Goal: Transaction & Acquisition: Purchase product/service

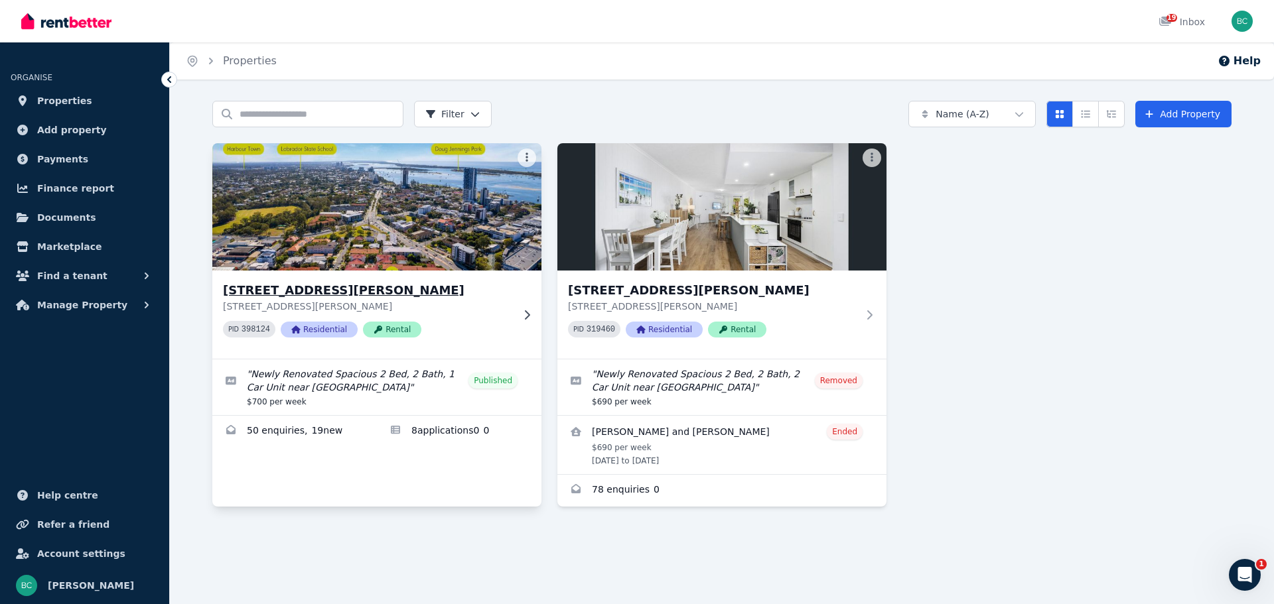
click at [468, 198] on img at bounding box center [377, 207] width 346 height 134
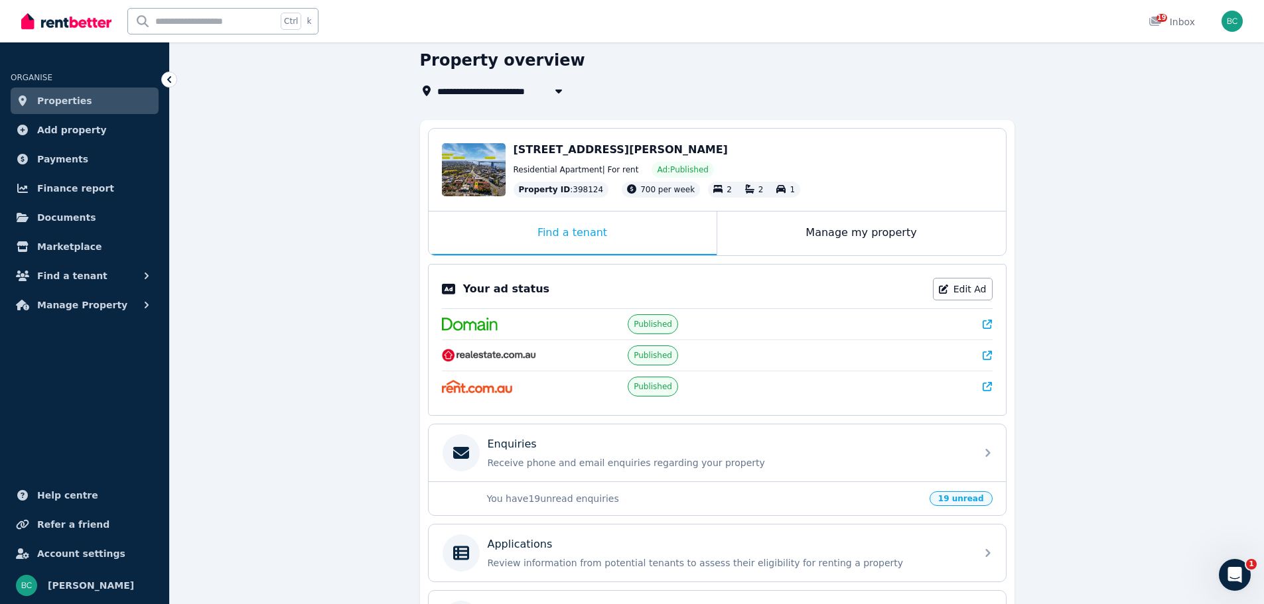
scroll to position [199, 0]
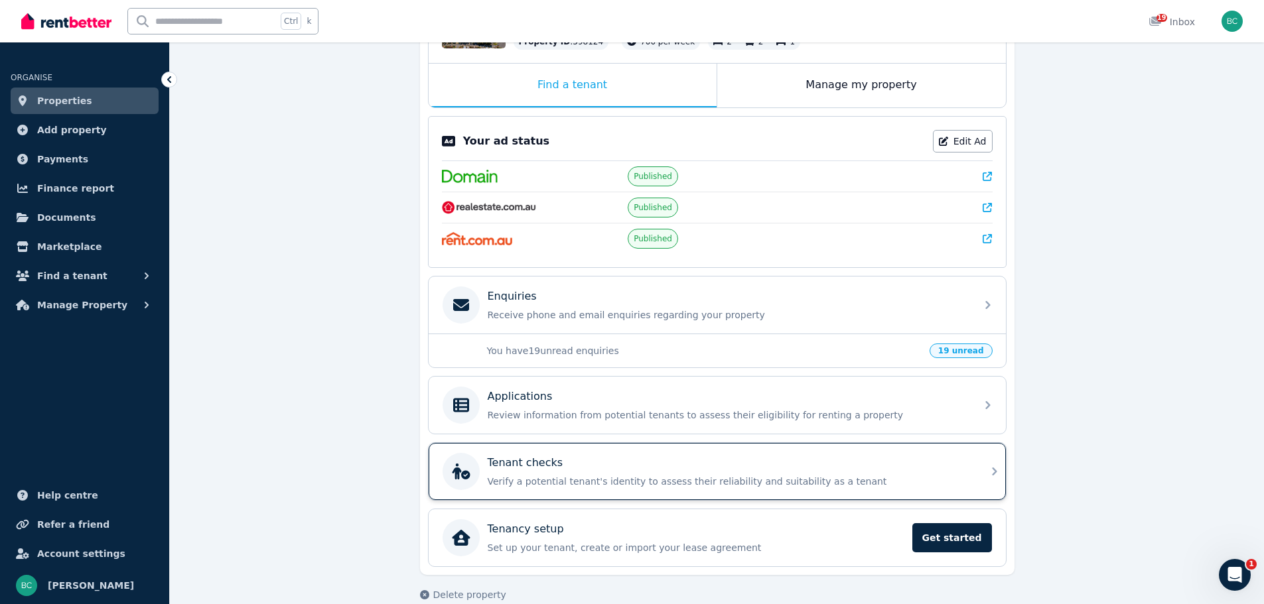
click at [759, 467] on div "Tenant checks" at bounding box center [728, 463] width 480 height 16
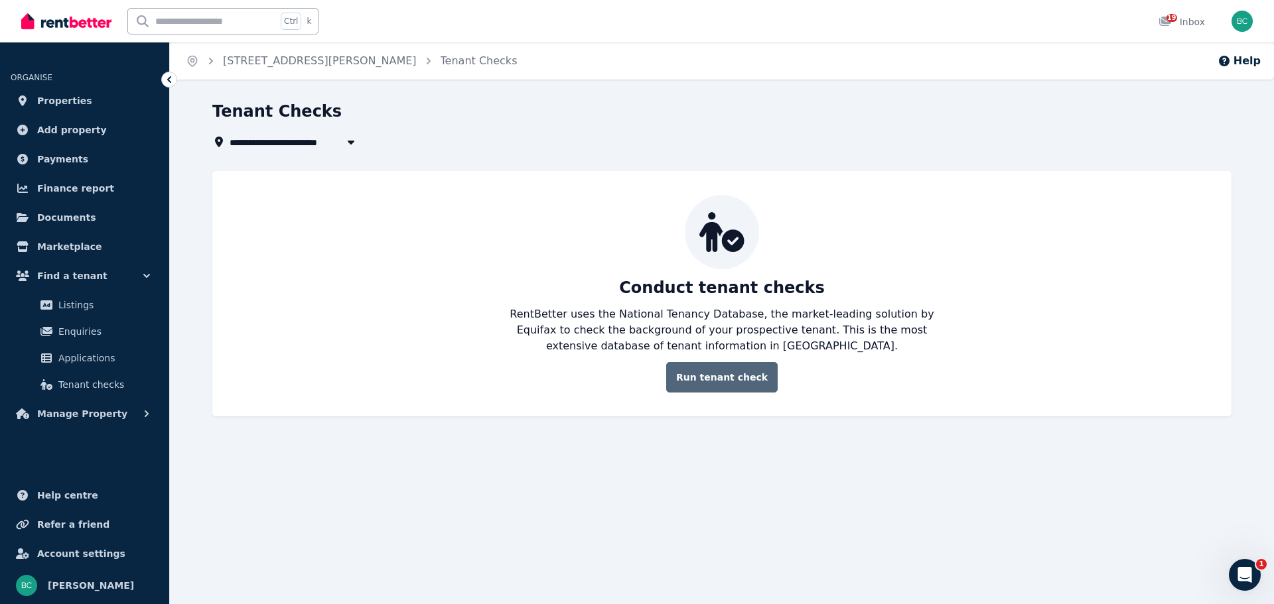
click at [715, 382] on link "Run tenant check" at bounding box center [721, 377] width 111 height 31
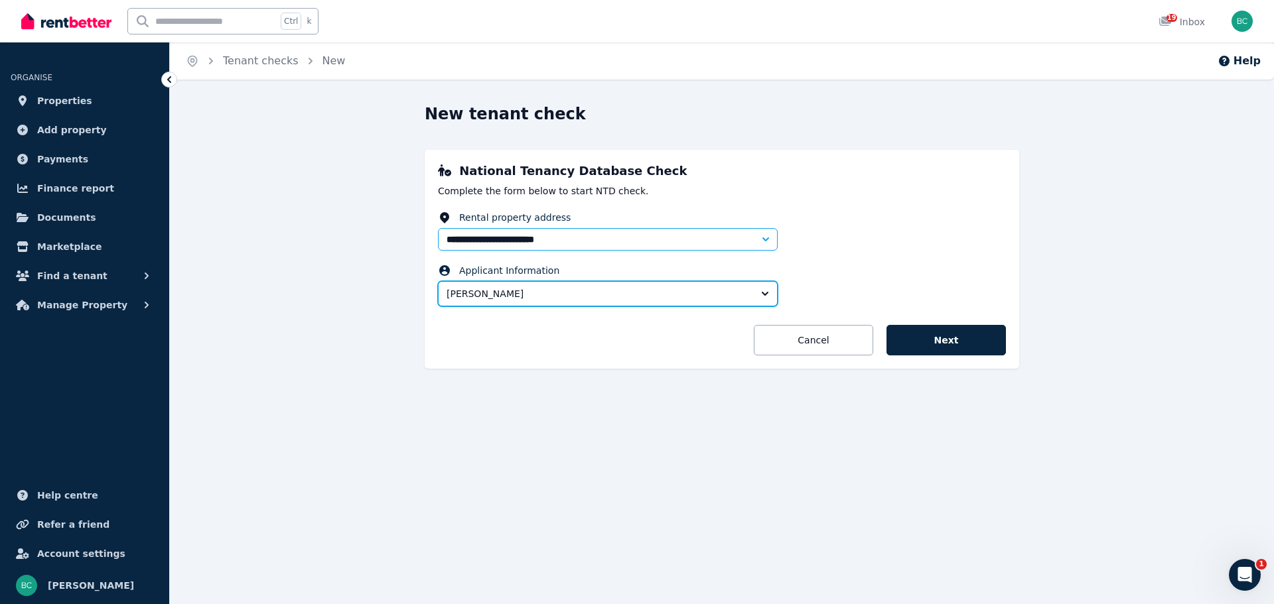
click at [655, 293] on span "[PERSON_NAME]" at bounding box center [599, 293] width 304 height 13
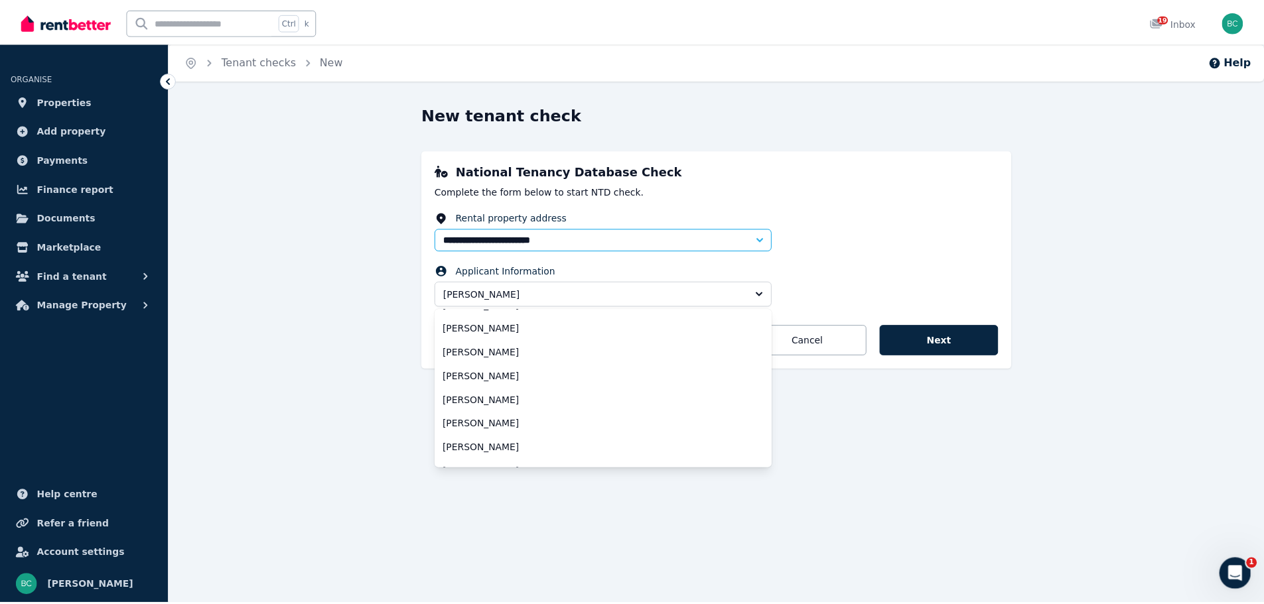
scroll to position [133, 0]
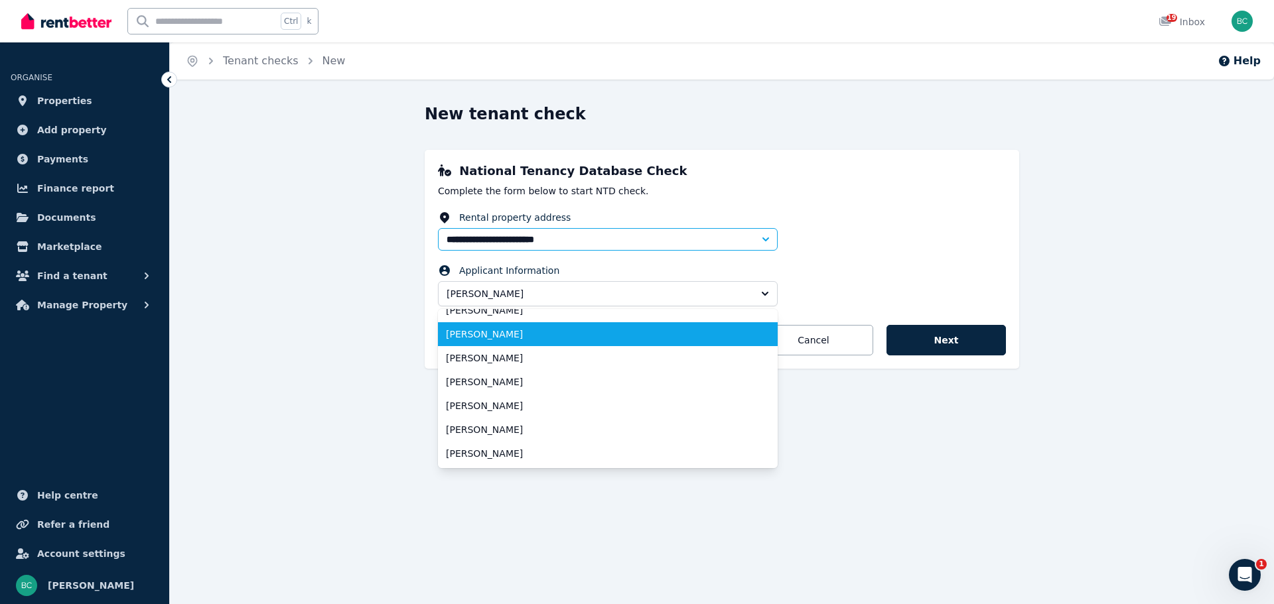
click at [535, 336] on span "[PERSON_NAME]" at bounding box center [600, 334] width 308 height 13
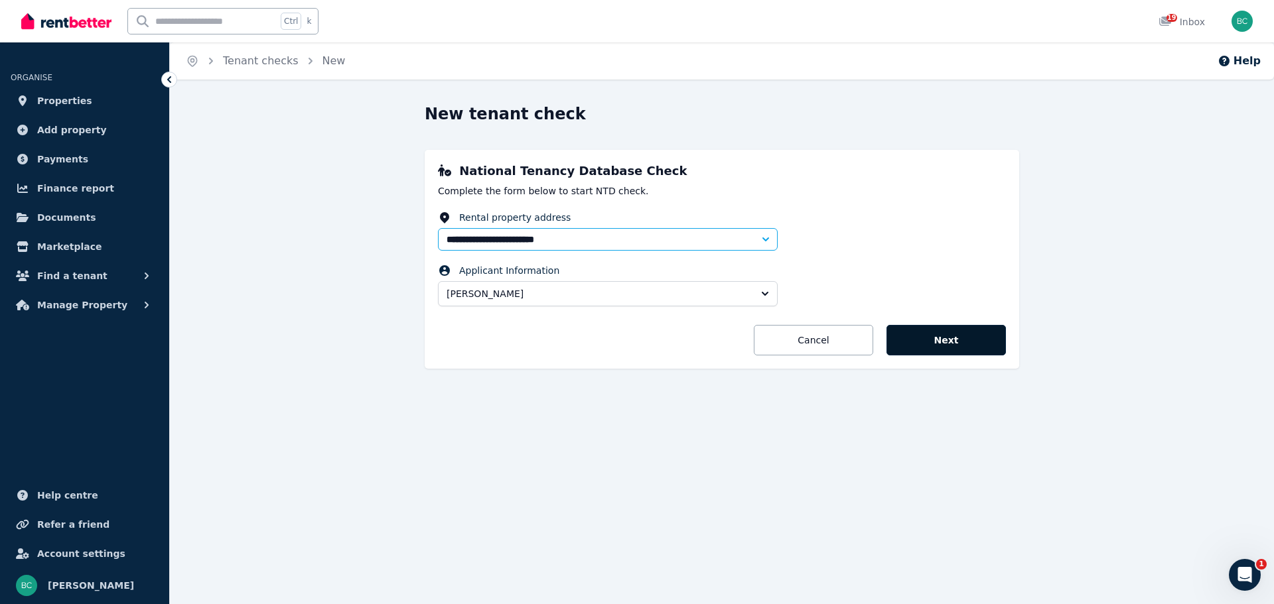
click at [939, 332] on button "Next" at bounding box center [945, 340] width 119 height 31
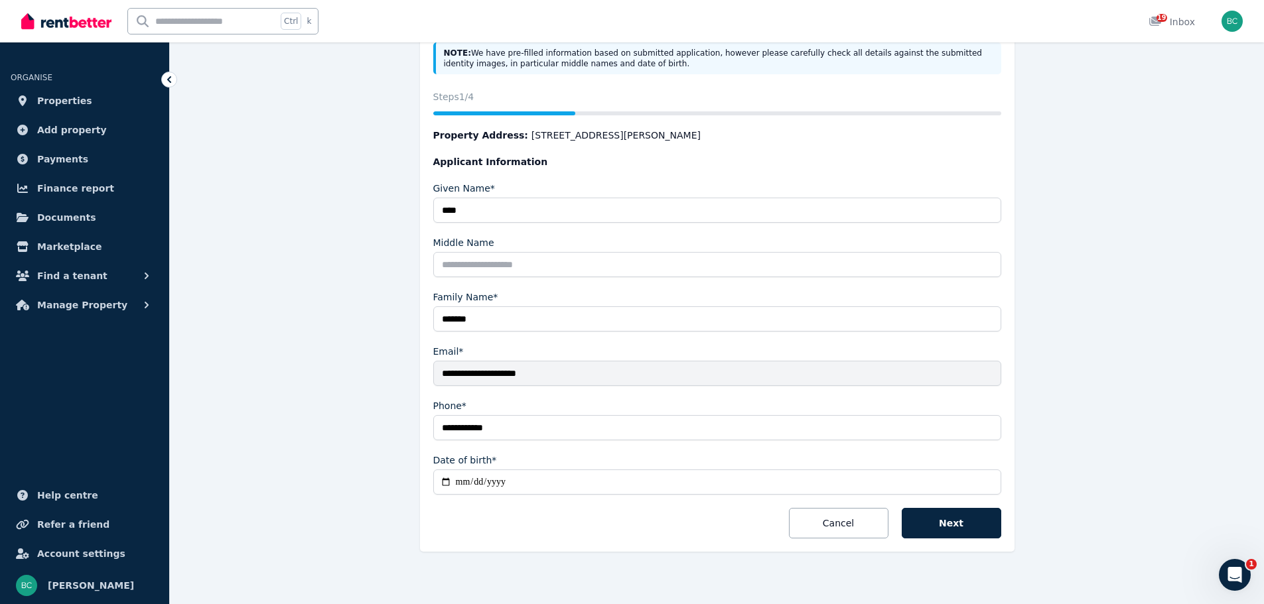
scroll to position [190, 0]
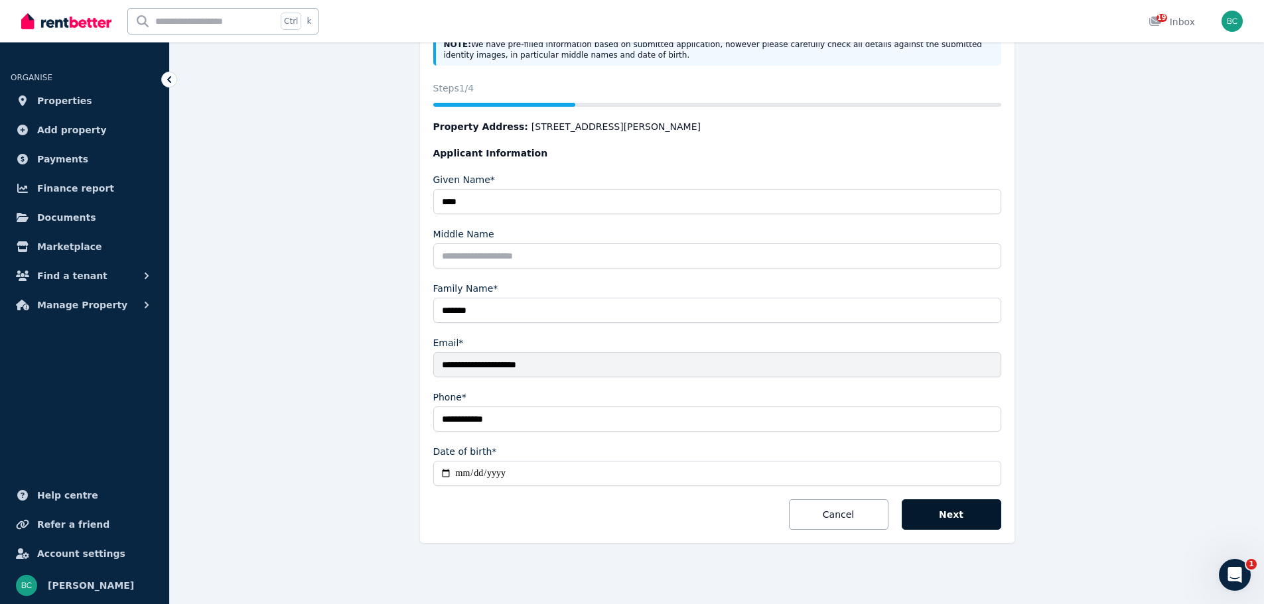
click at [971, 513] on button "Next" at bounding box center [952, 515] width 100 height 31
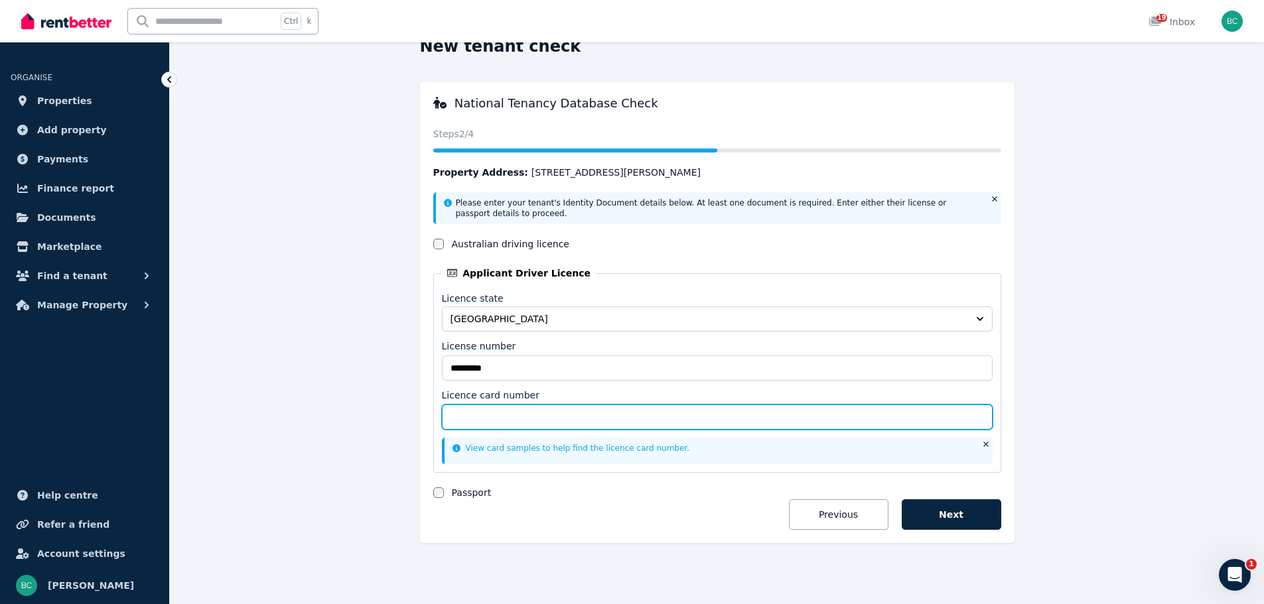
click at [581, 420] on input "Licence card number" at bounding box center [717, 417] width 551 height 25
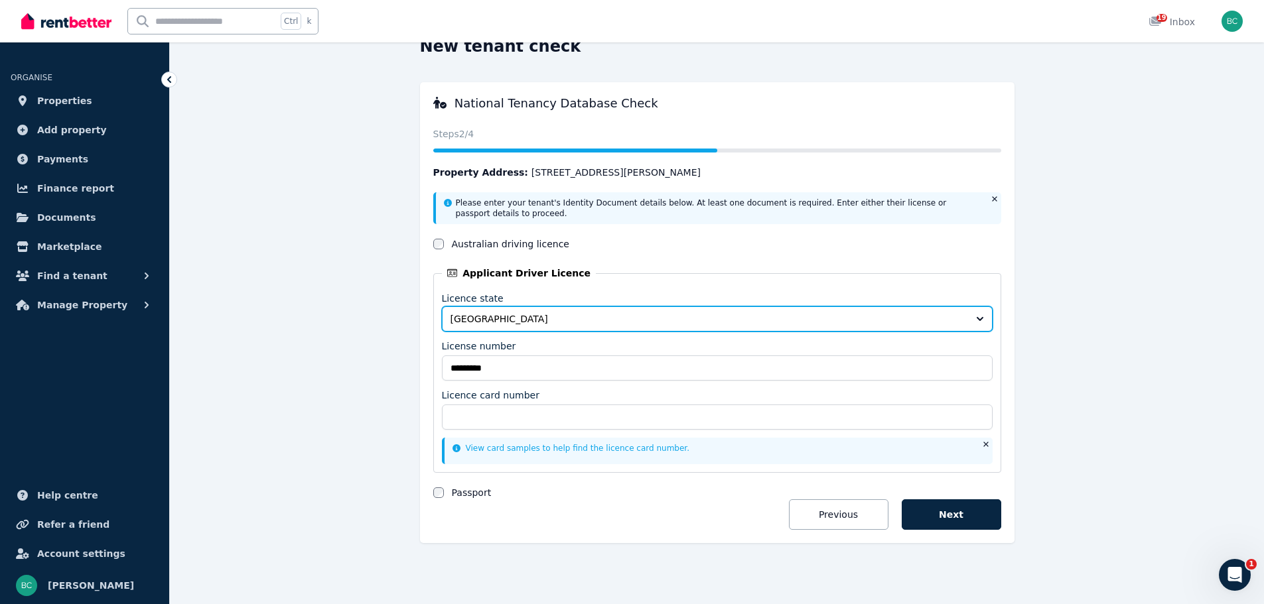
click at [862, 318] on span "[GEOGRAPHIC_DATA]" at bounding box center [708, 319] width 515 height 13
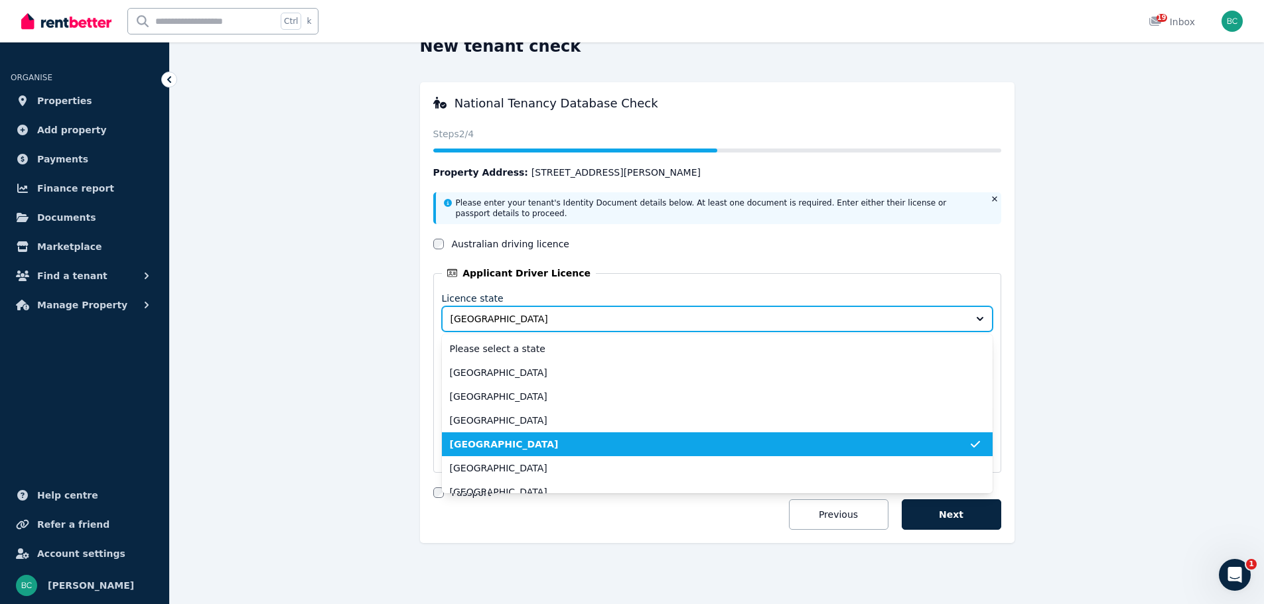
click at [862, 318] on span "[GEOGRAPHIC_DATA]" at bounding box center [708, 319] width 515 height 13
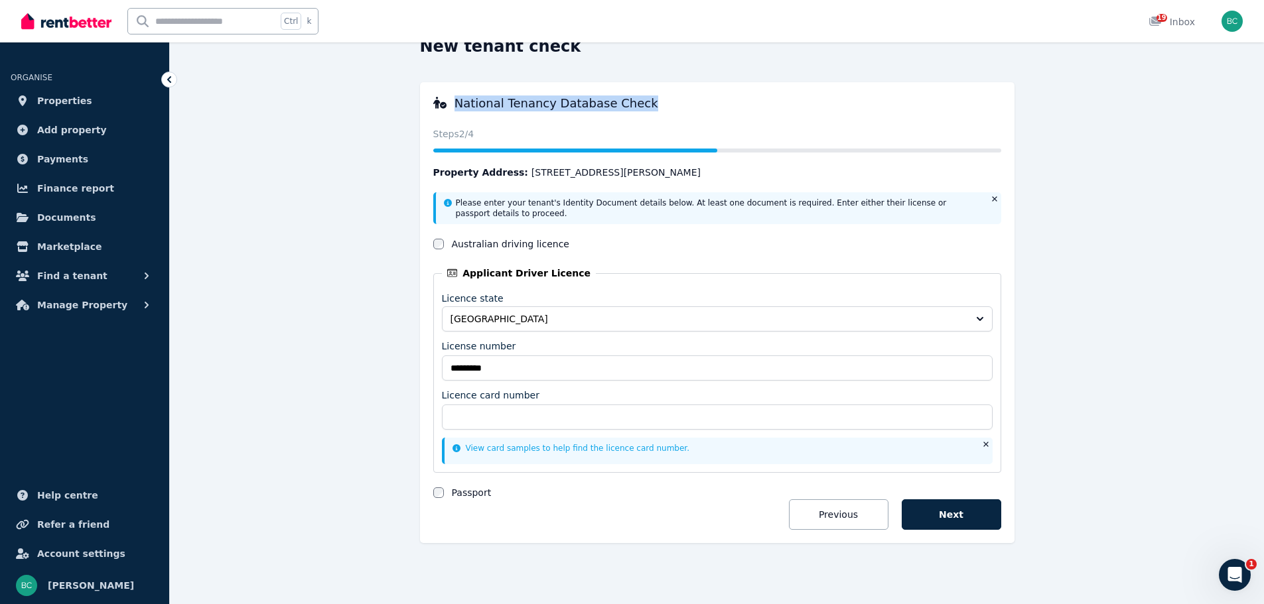
drag, startPoint x: 661, startPoint y: 106, endPoint x: 443, endPoint y: 98, distance: 218.4
click at [443, 98] on h3 "National Tenancy Database Check" at bounding box center [717, 104] width 568 height 16
copy h3 "National Tenancy Database Check"
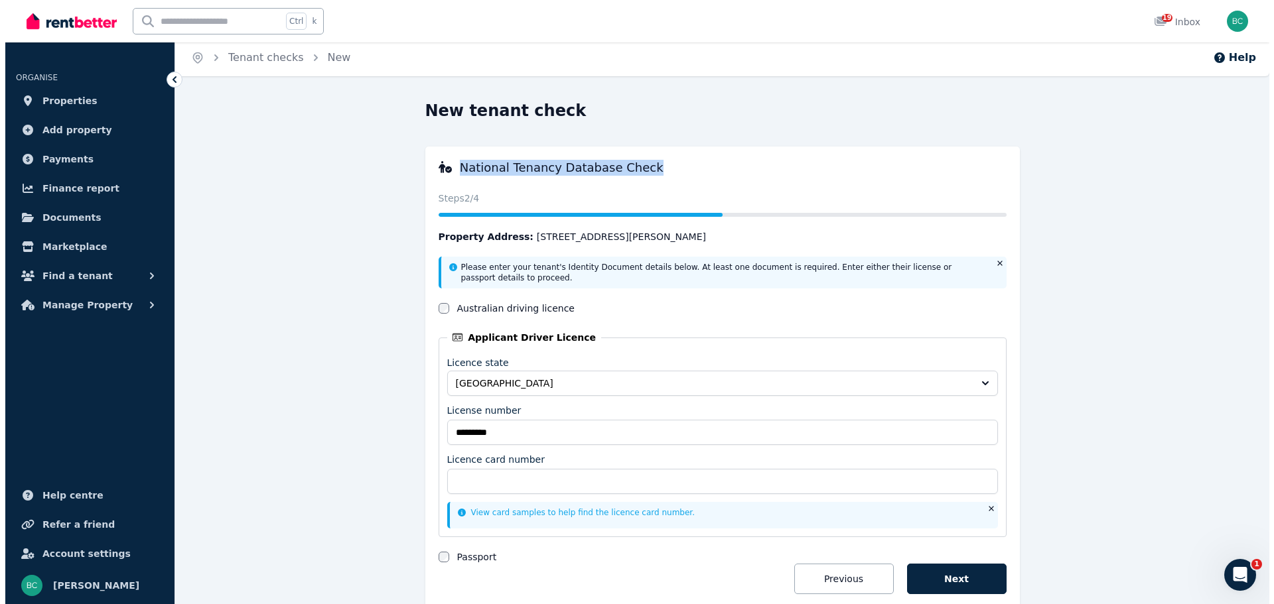
scroll to position [0, 0]
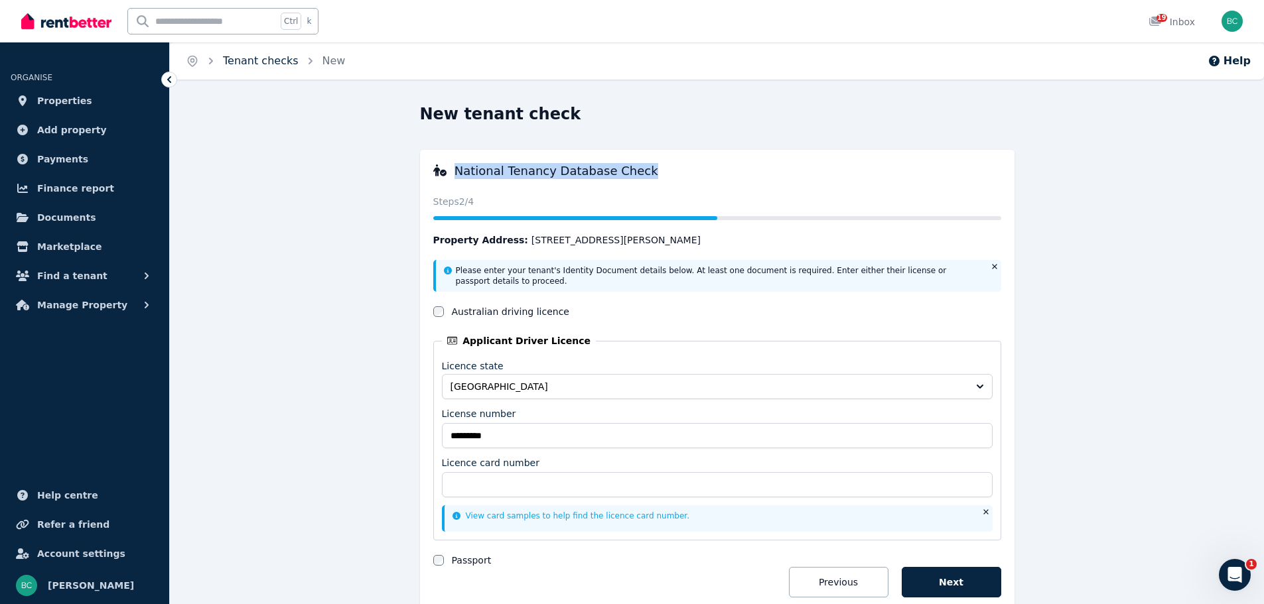
click at [269, 55] on link "Tenant checks" at bounding box center [261, 60] width 76 height 13
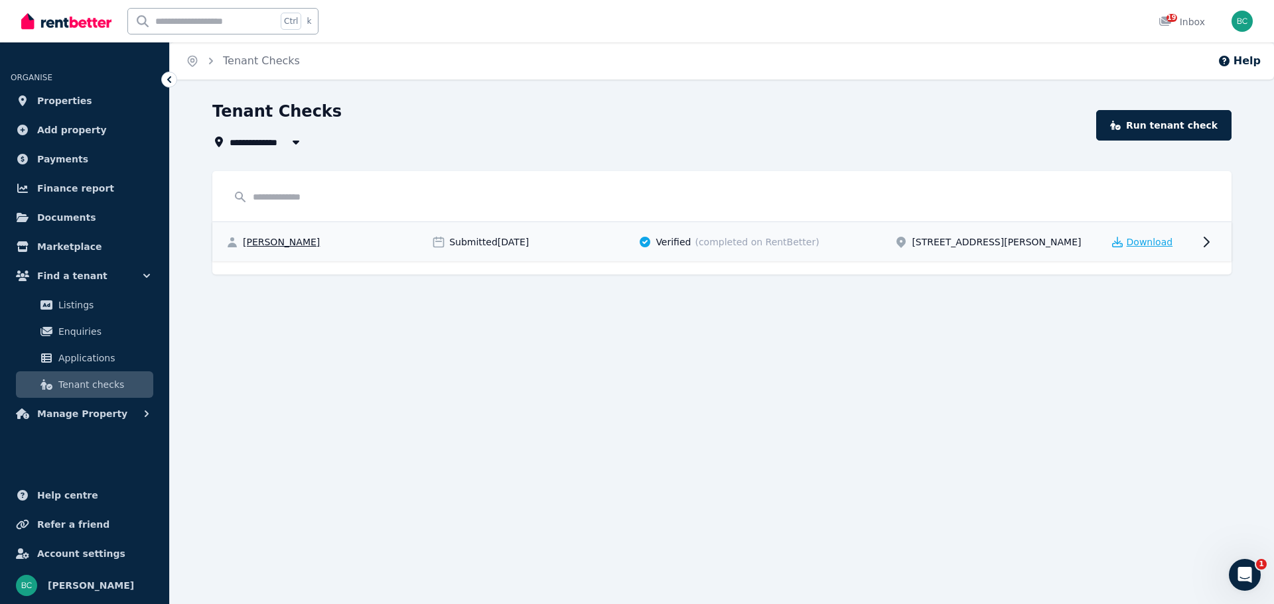
click at [1148, 240] on span "Download" at bounding box center [1150, 242] width 46 height 13
click at [1163, 121] on link "Run tenant check" at bounding box center [1163, 125] width 135 height 31
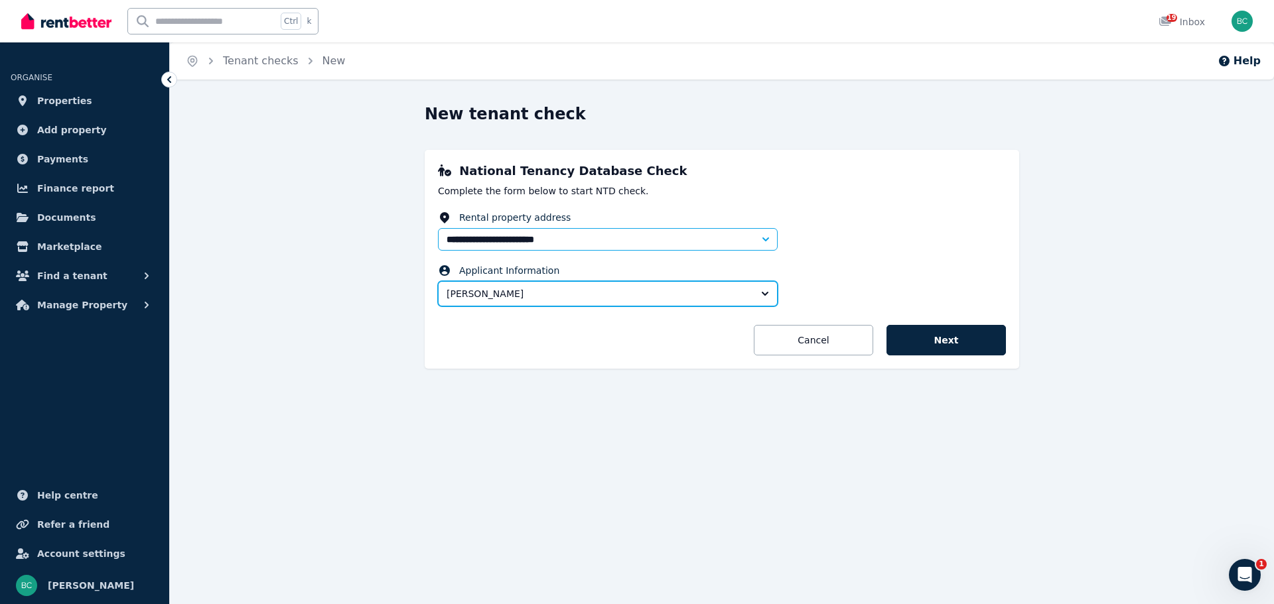
click at [552, 300] on span "[PERSON_NAME]" at bounding box center [599, 293] width 304 height 13
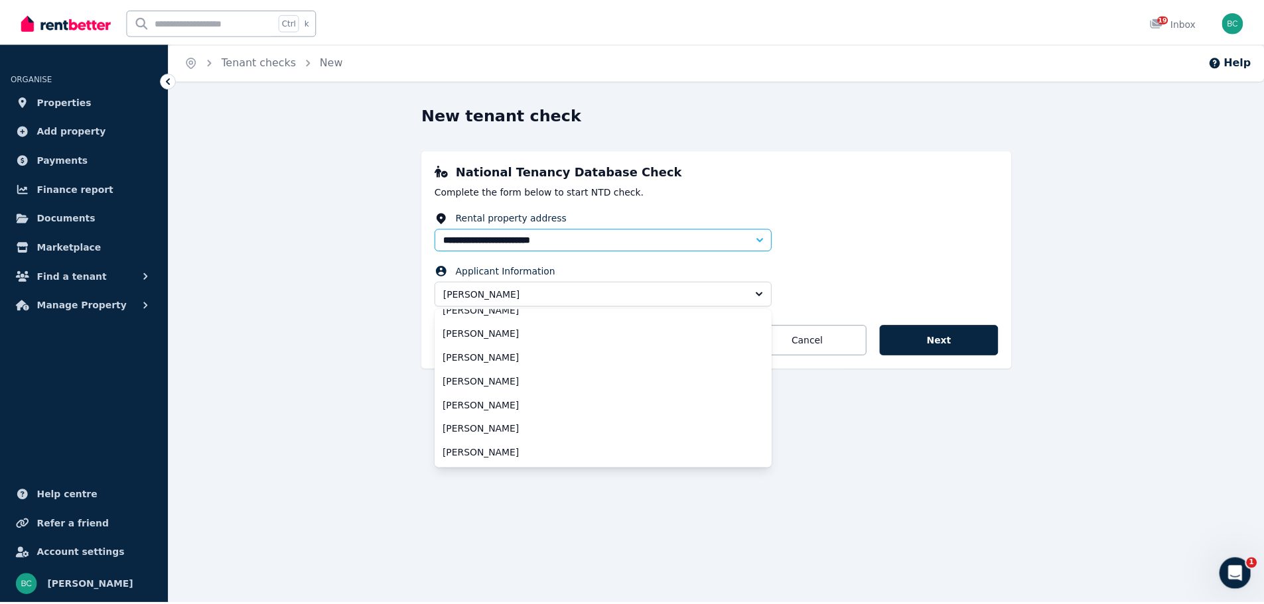
scroll to position [133, 0]
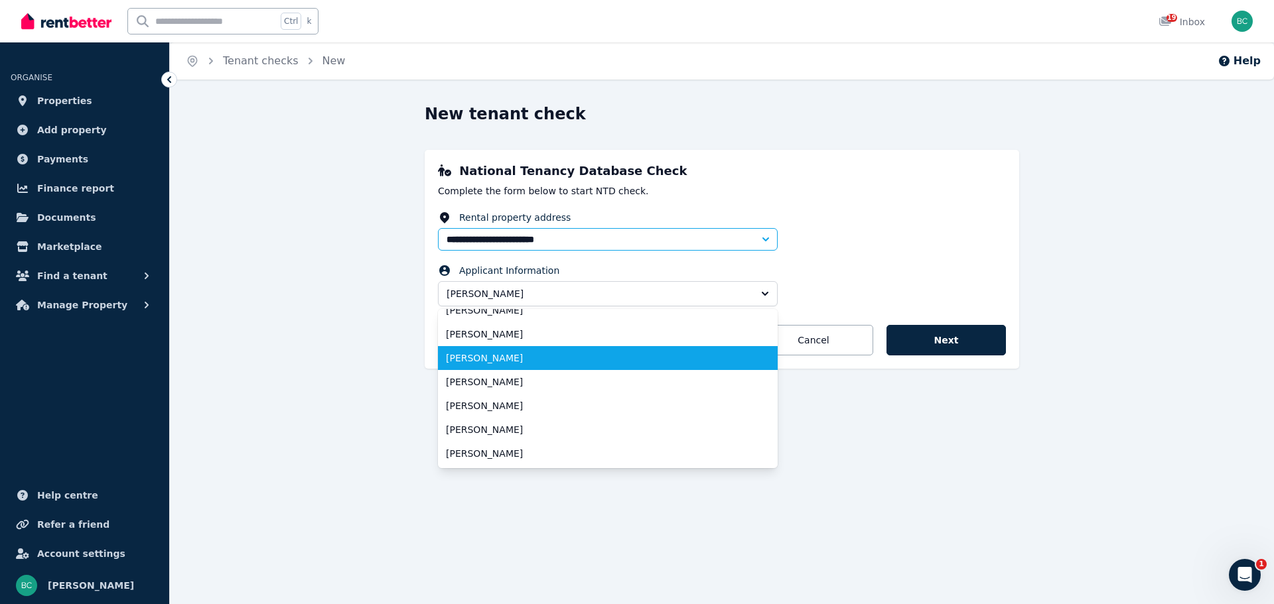
click at [492, 366] on li "[PERSON_NAME]" at bounding box center [608, 358] width 340 height 24
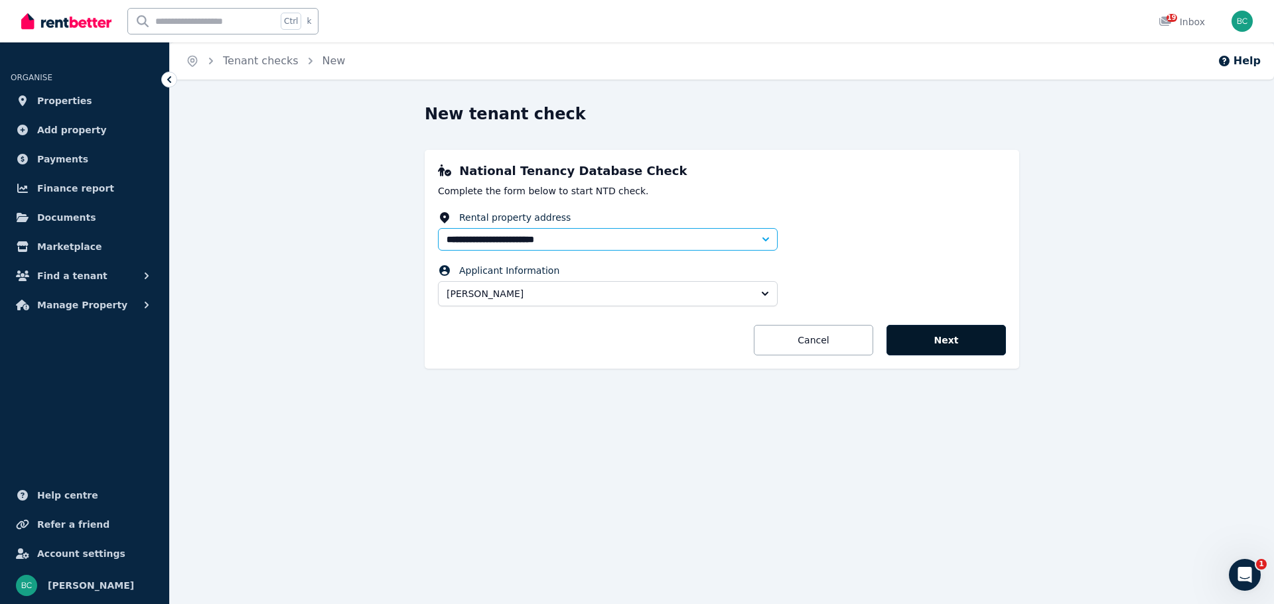
click at [962, 340] on button "Next" at bounding box center [945, 340] width 119 height 31
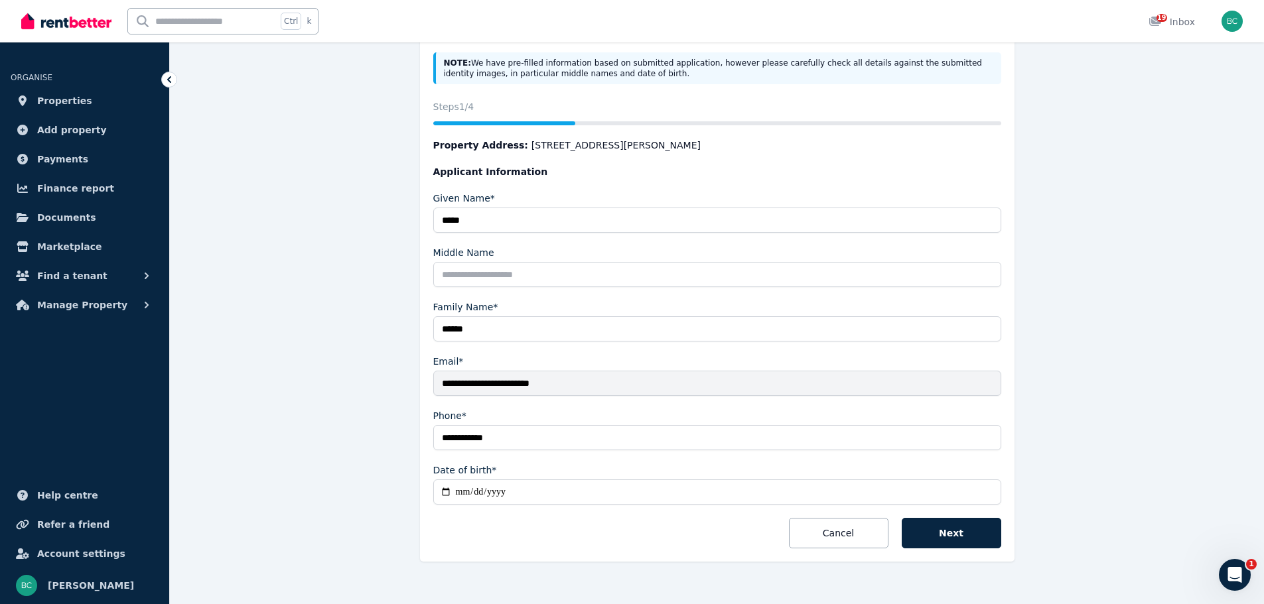
scroll to position [190, 0]
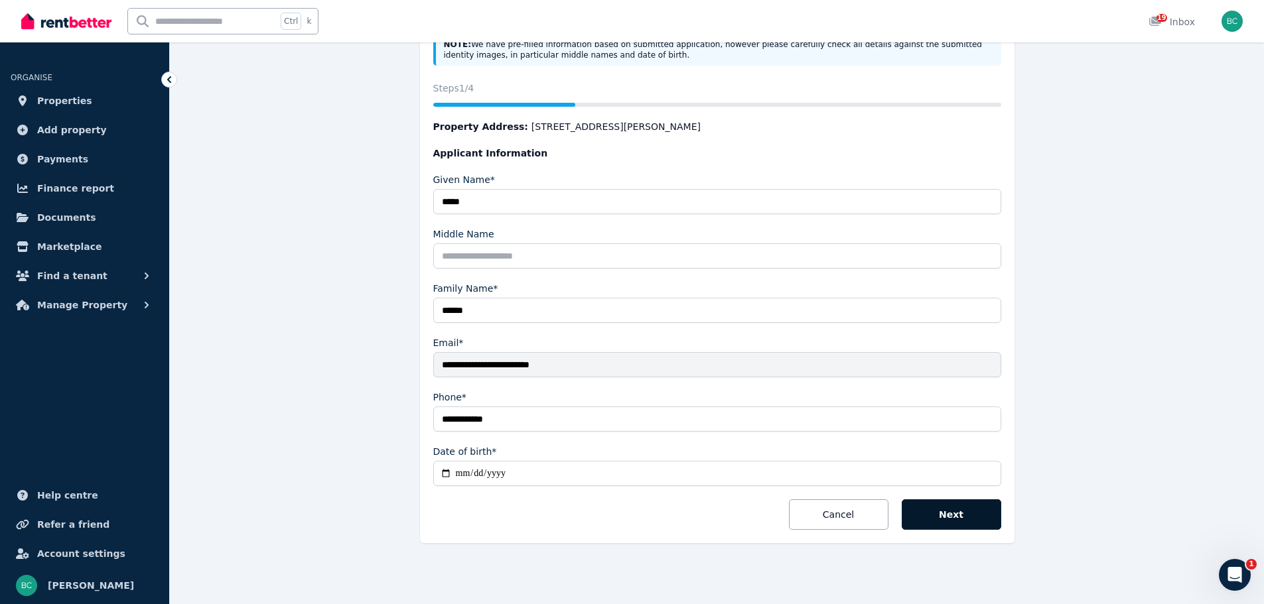
click at [940, 510] on button "Next" at bounding box center [952, 515] width 100 height 31
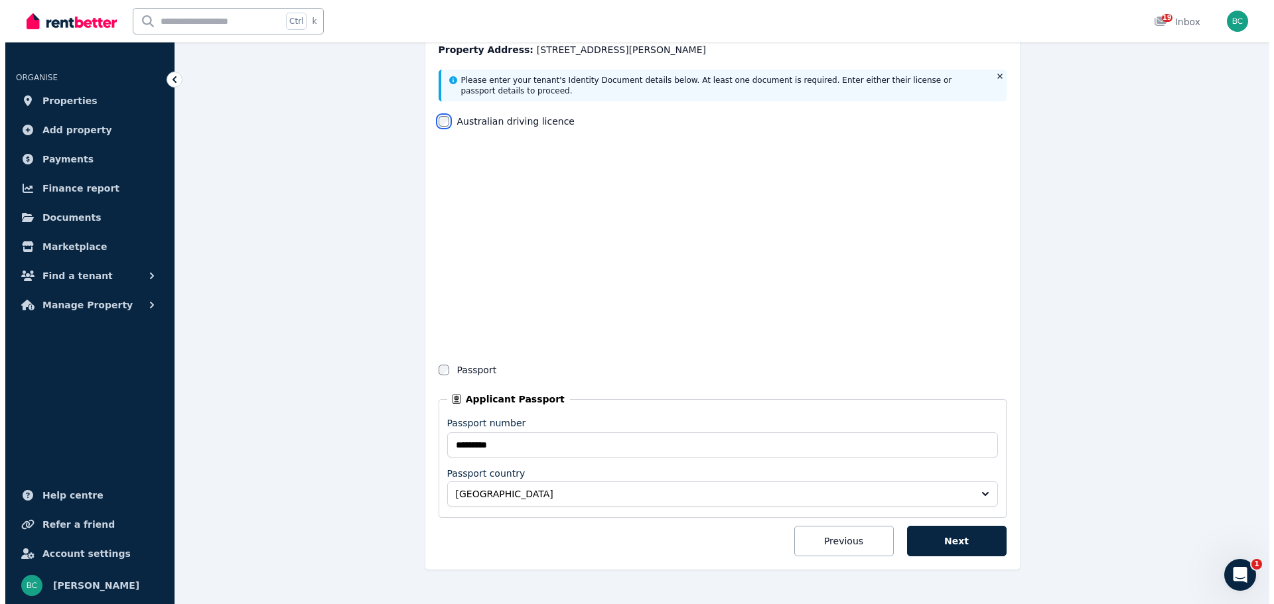
scroll to position [0, 0]
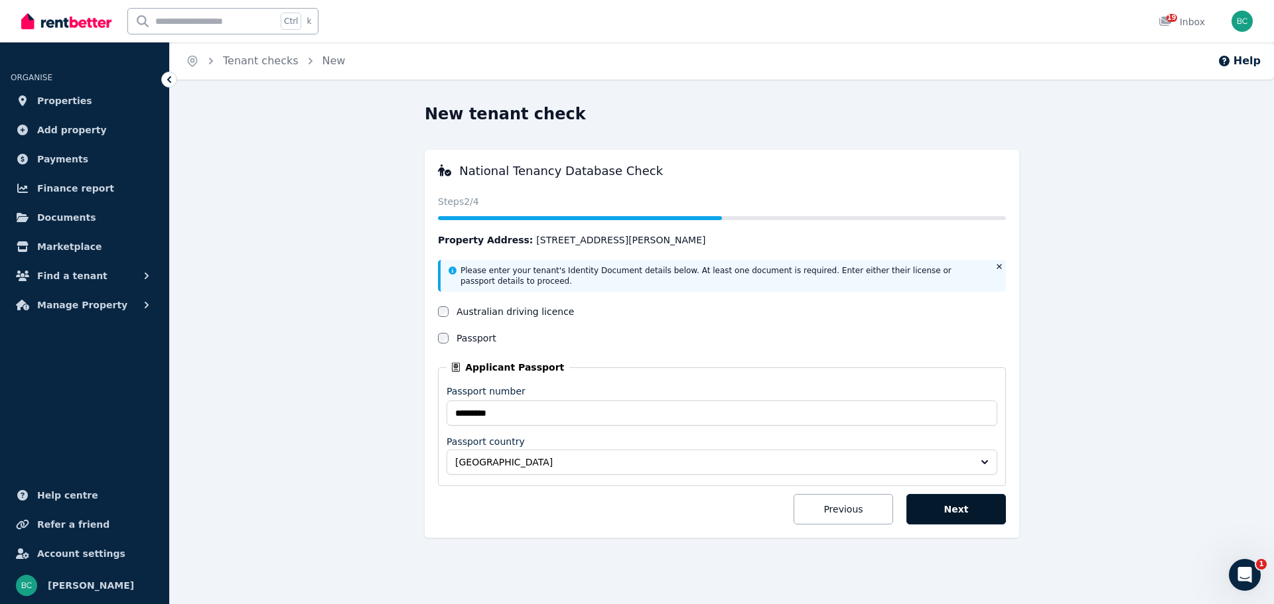
click at [976, 521] on button "Next" at bounding box center [956, 509] width 100 height 31
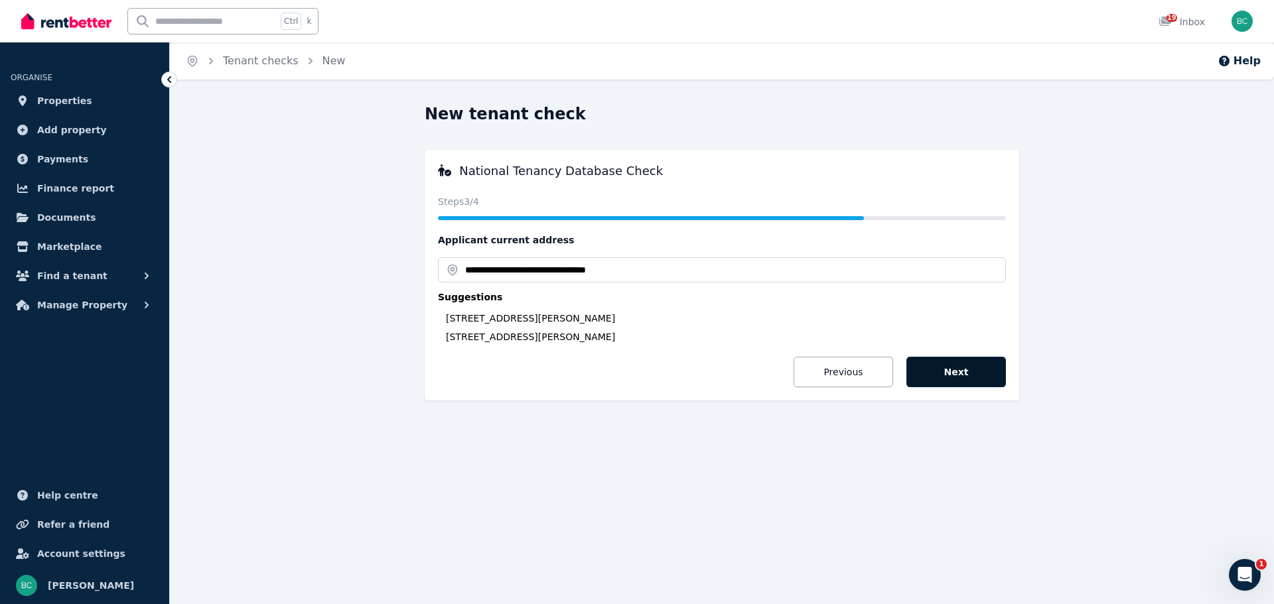
click at [956, 378] on button "Next" at bounding box center [956, 372] width 100 height 31
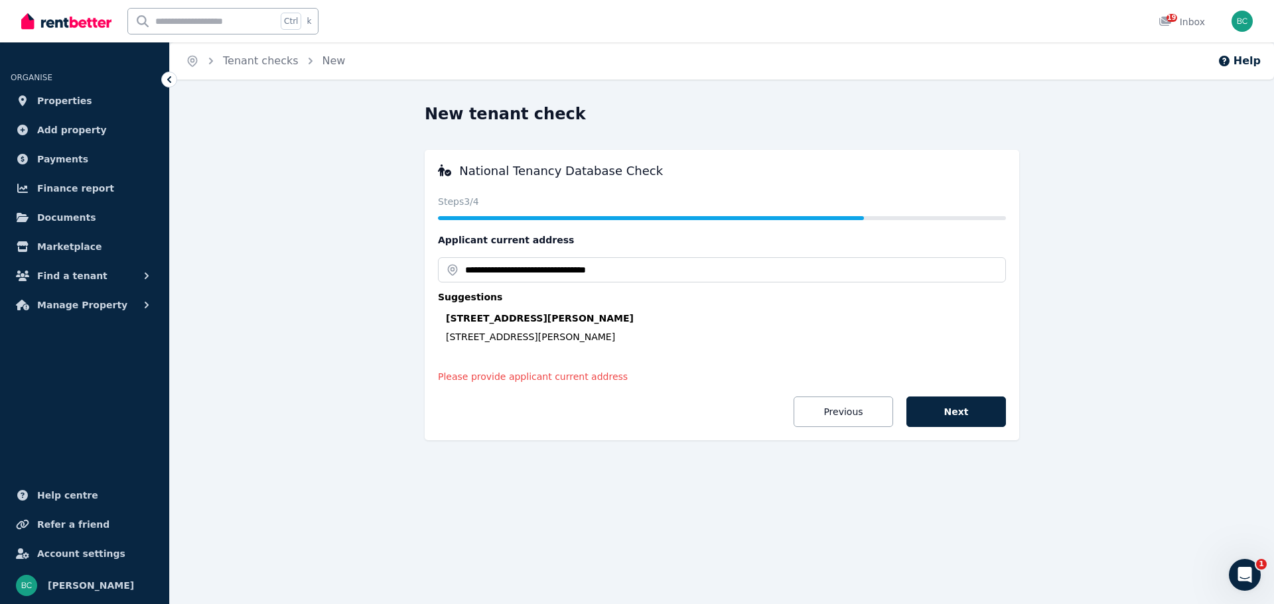
click at [573, 312] on div "[STREET_ADDRESS][PERSON_NAME]" at bounding box center [726, 318] width 560 height 13
type input "**********"
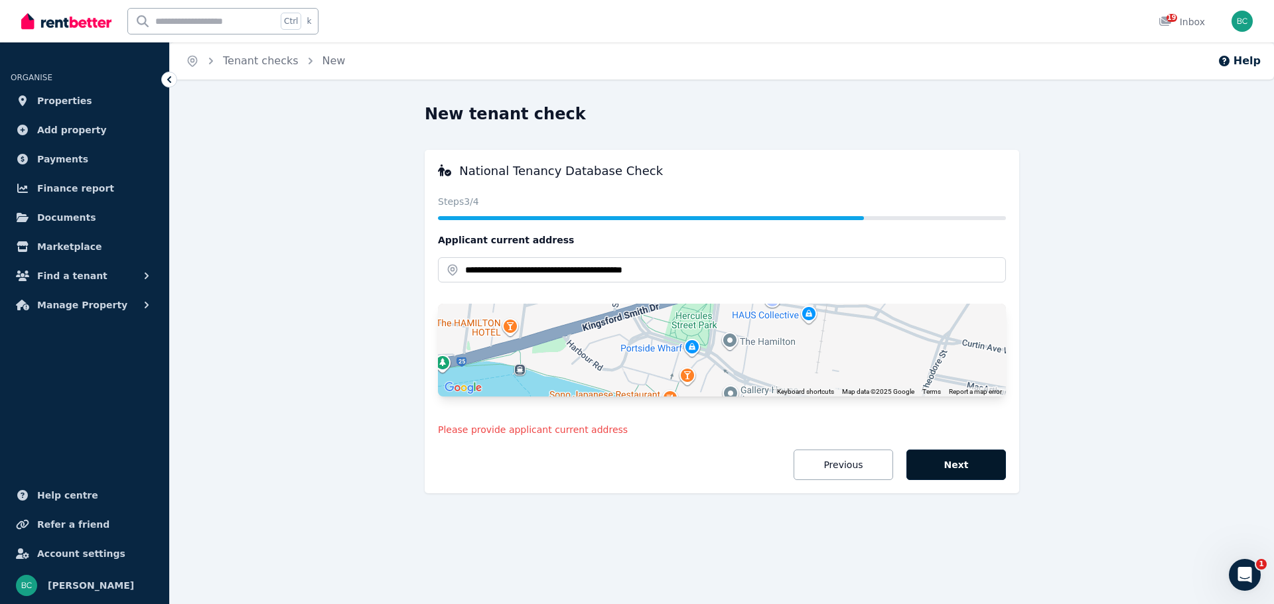
click at [977, 463] on button "Next" at bounding box center [956, 465] width 100 height 31
